Goal: Information Seeking & Learning: Learn about a topic

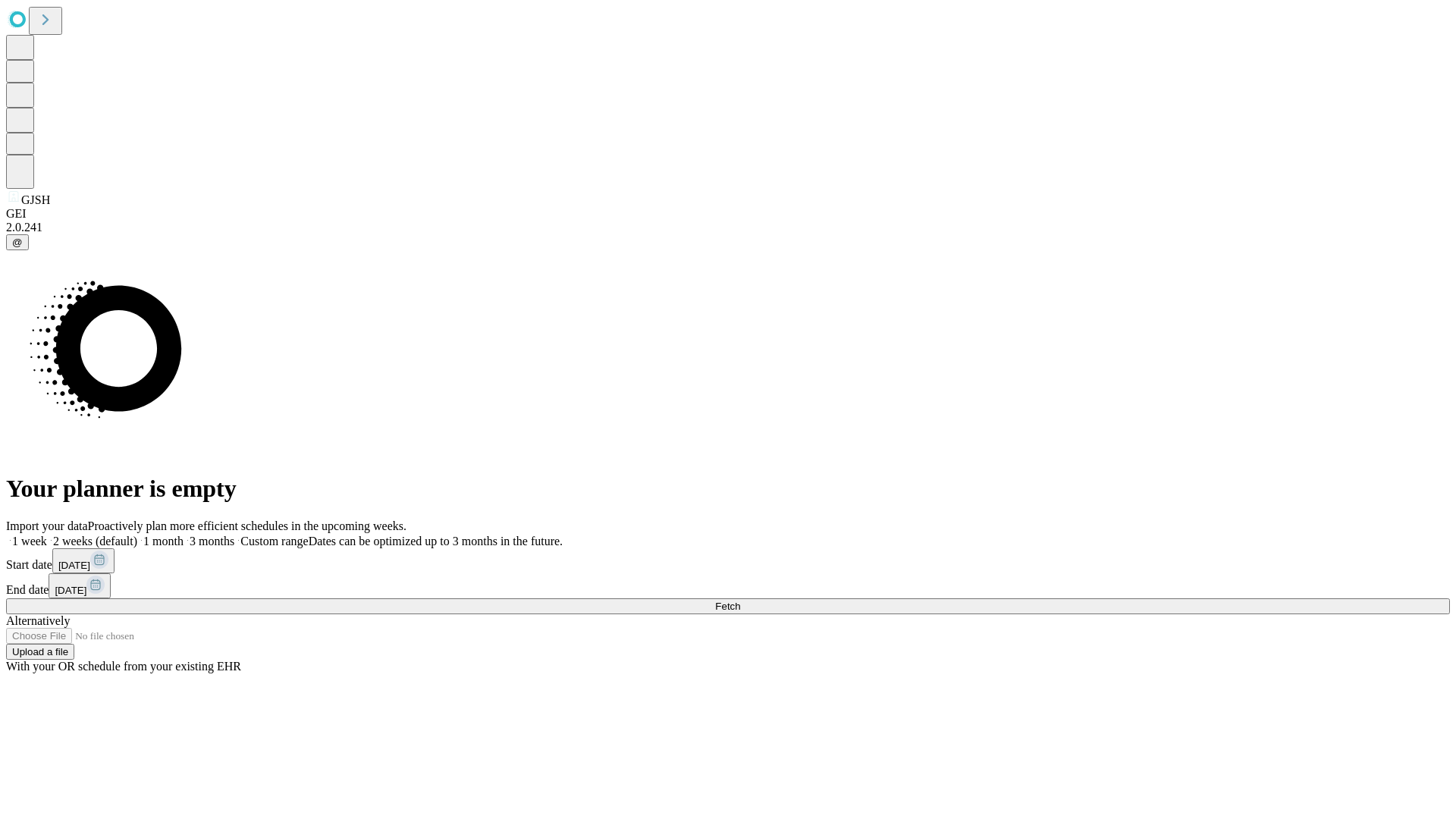
click at [741, 601] on span "Fetch" at bounding box center [728, 606] width 25 height 11
